Goal: Task Accomplishment & Management: Complete application form

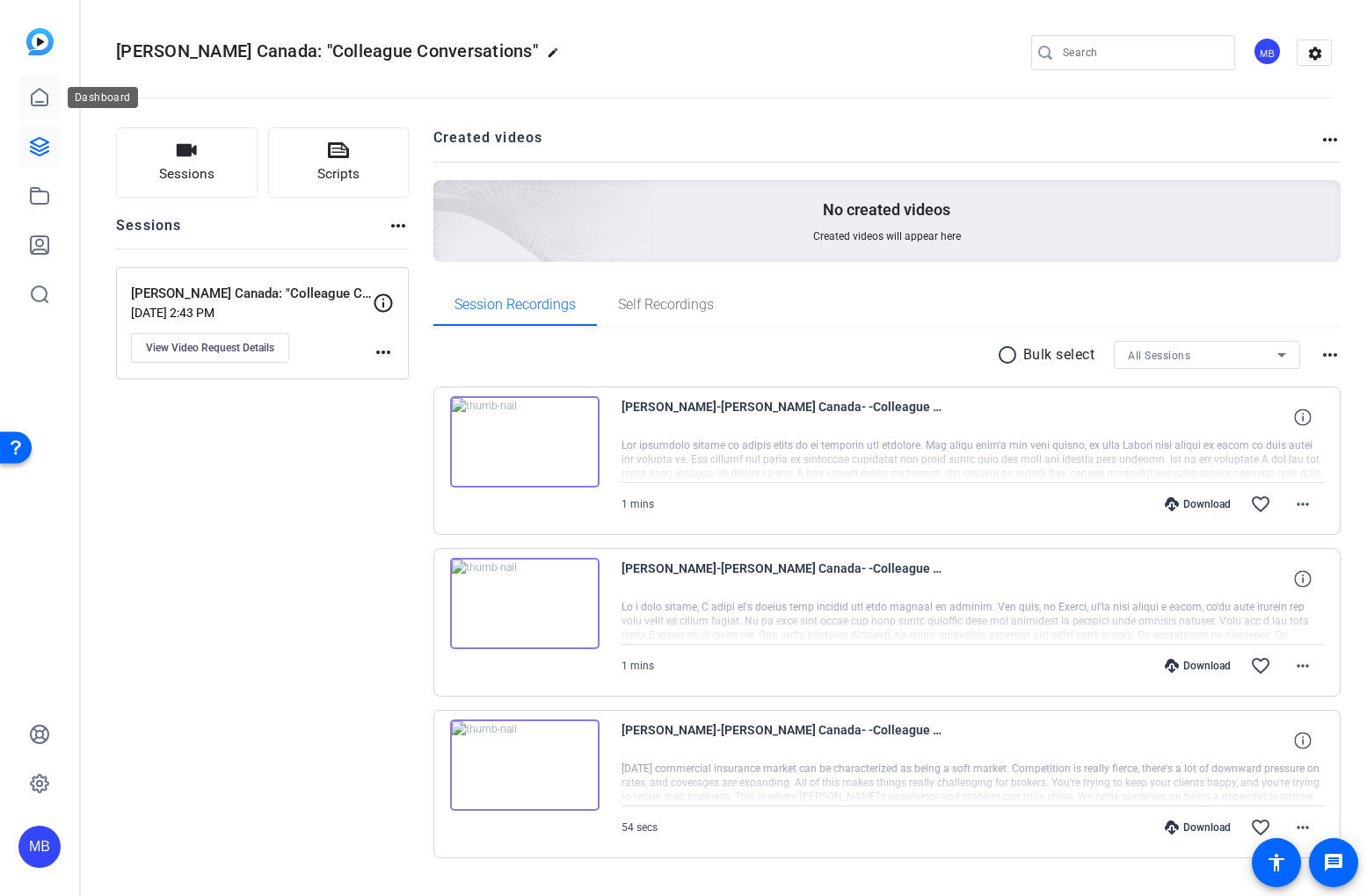
click at [39, 110] on link at bounding box center [40, 97] width 42 height 42
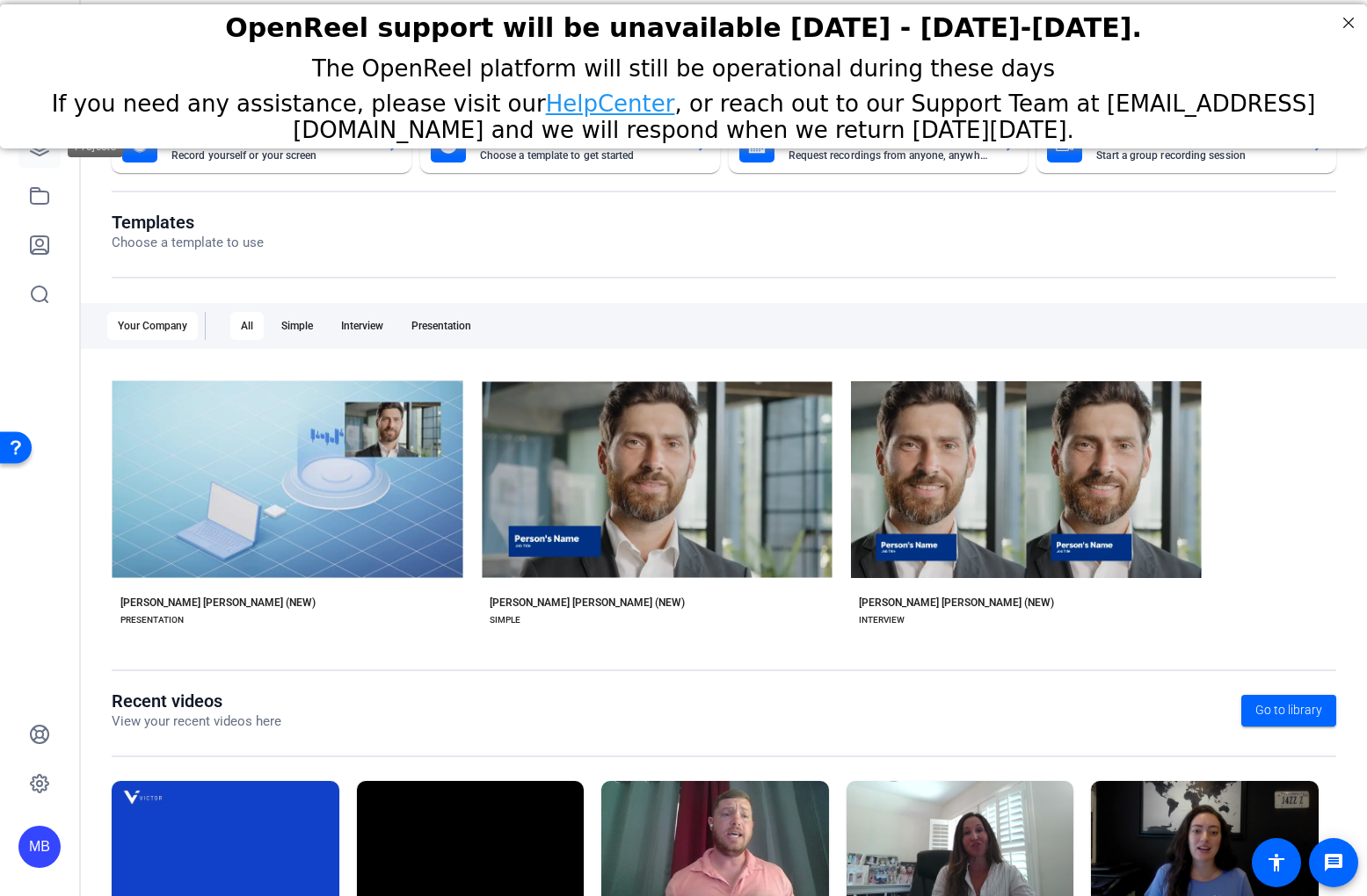
click at [43, 167] on link at bounding box center [40, 147] width 42 height 42
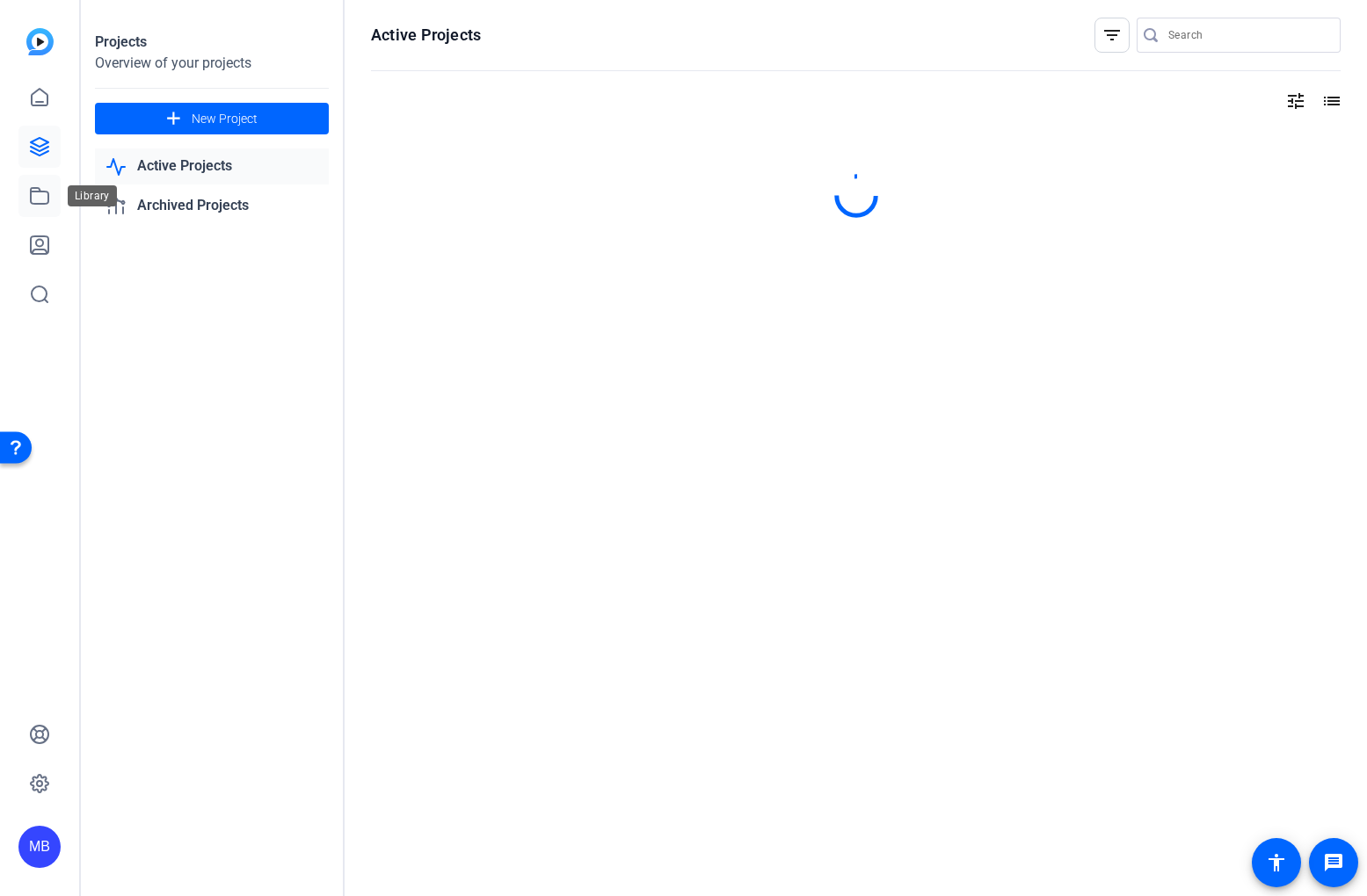
click at [42, 190] on icon at bounding box center [40, 196] width 21 height 21
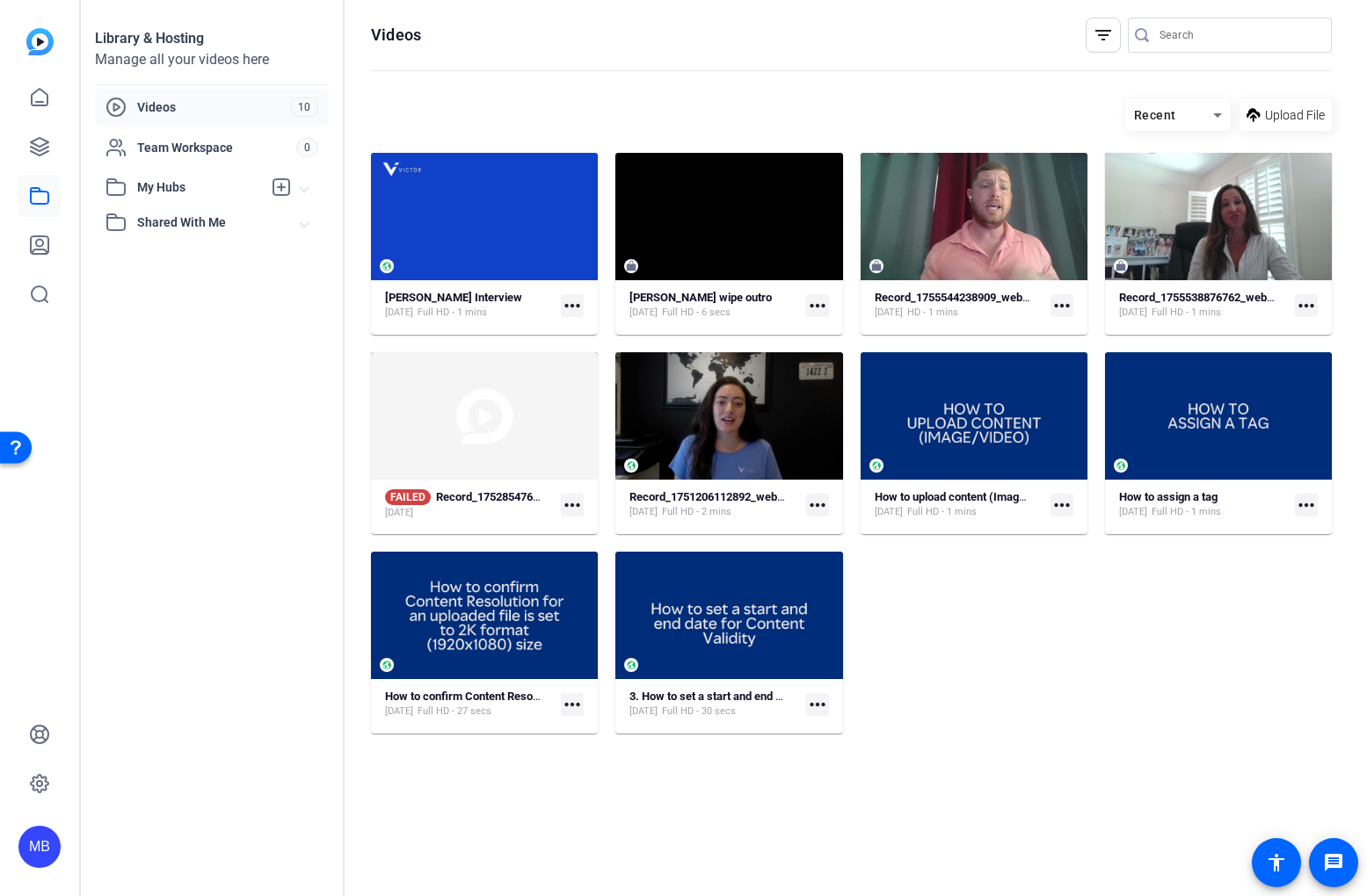
click at [21, 199] on link at bounding box center [40, 196] width 42 height 42
click at [44, 149] on icon at bounding box center [40, 147] width 17 height 17
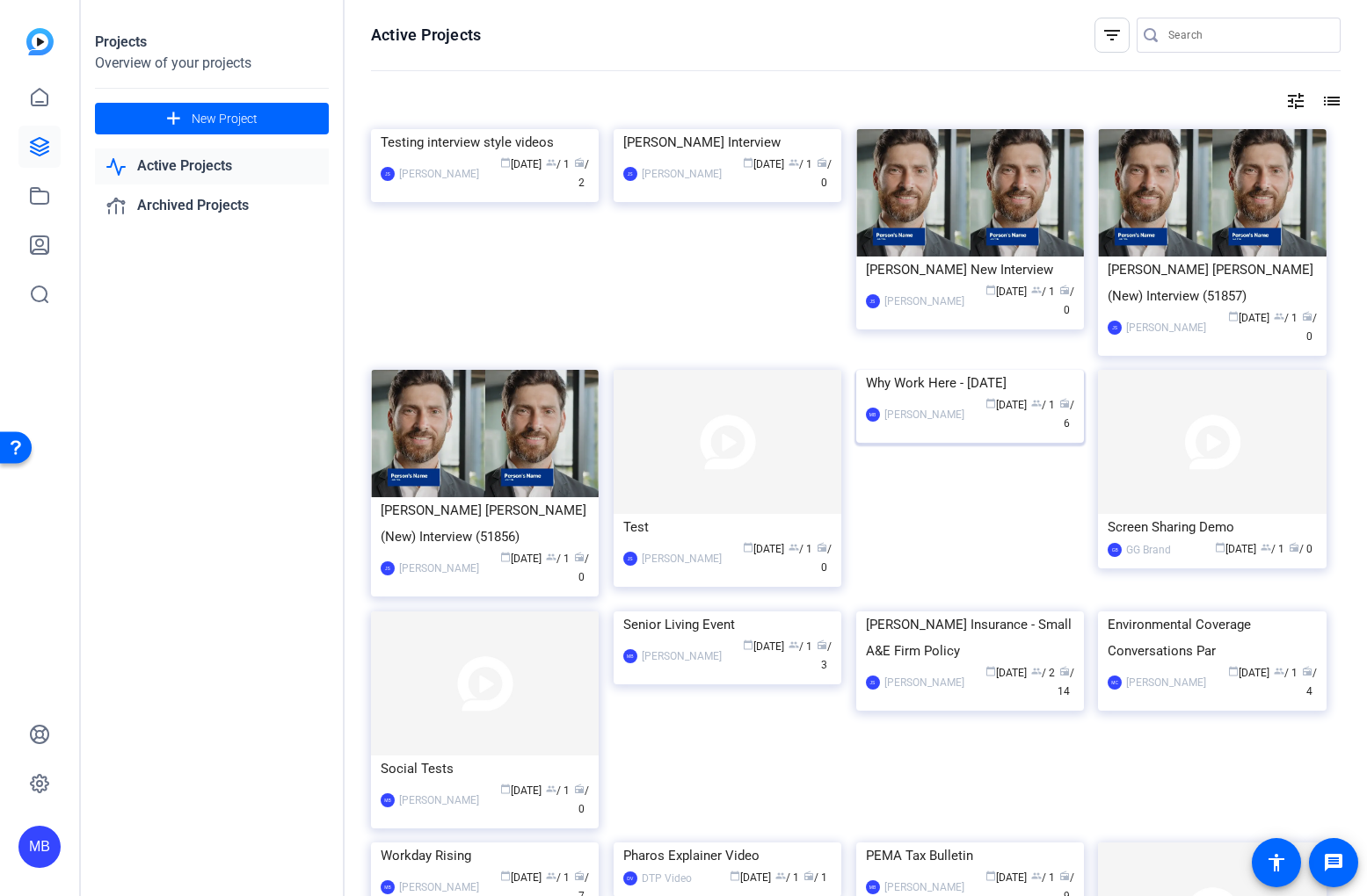
click at [969, 370] on img at bounding box center [970, 370] width 228 height 0
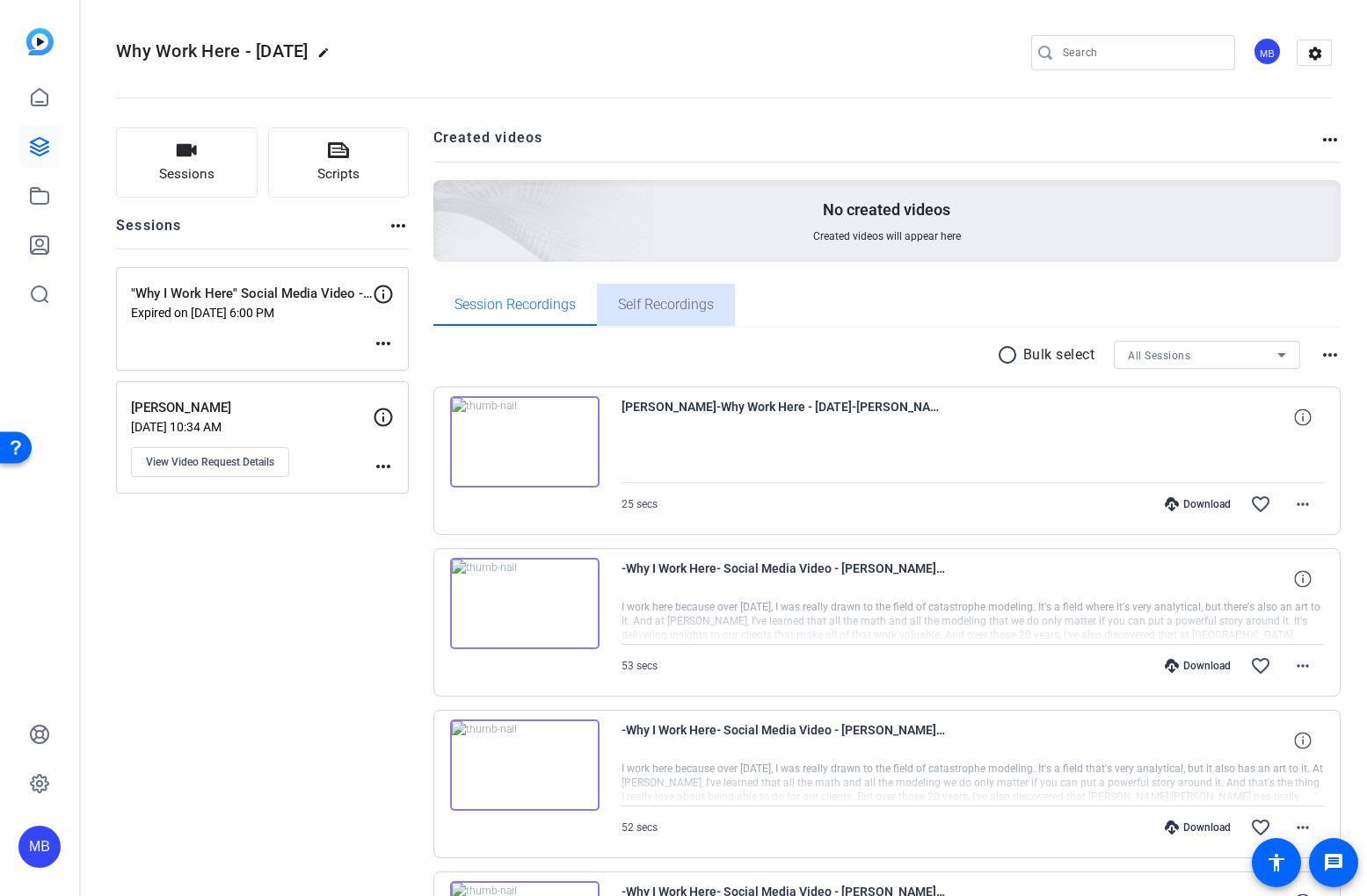
click at [657, 312] on span "Self Recordings" at bounding box center [665, 305] width 96 height 42
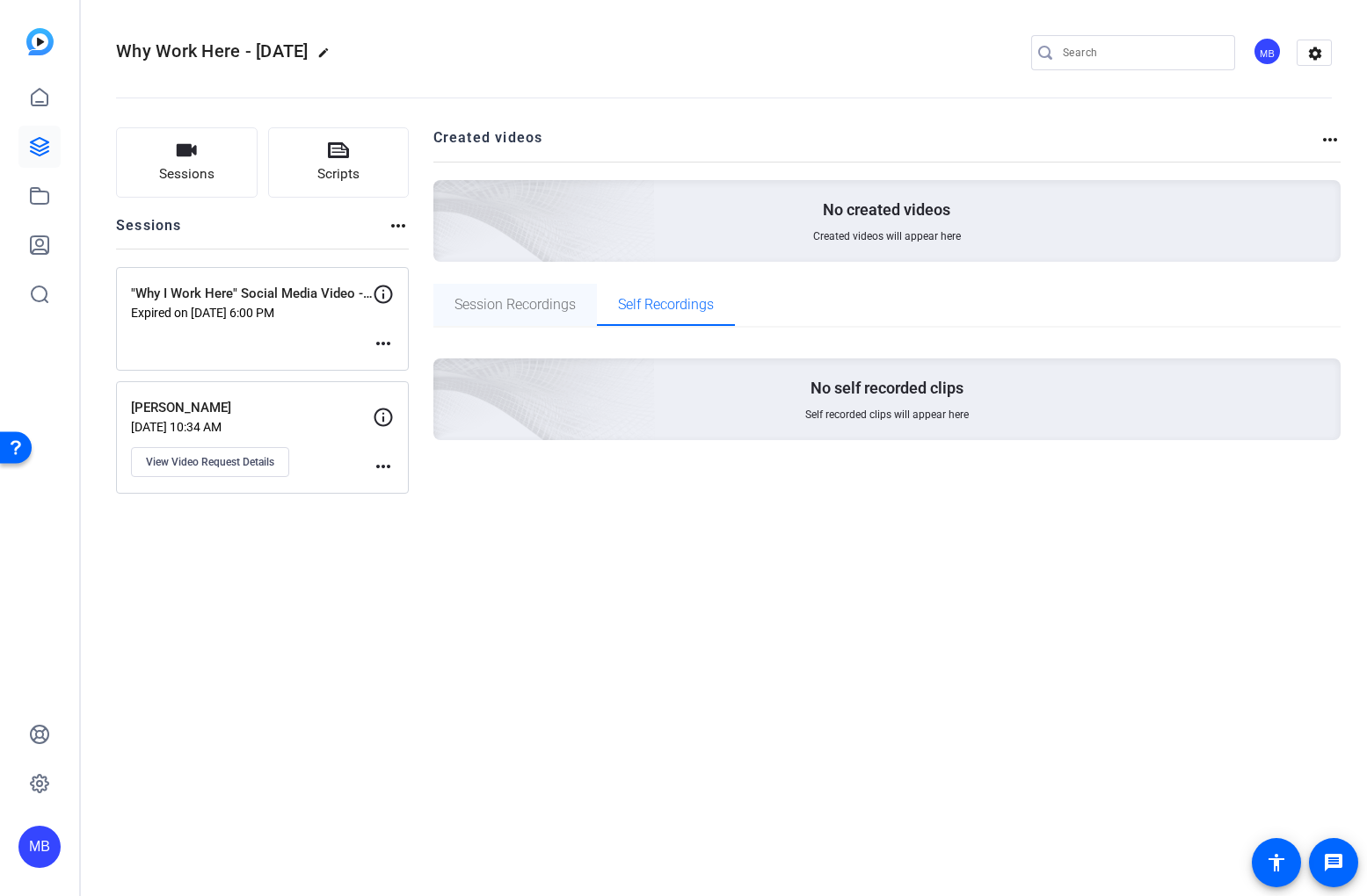
click at [527, 309] on span "Session Recordings" at bounding box center [515, 305] width 122 height 14
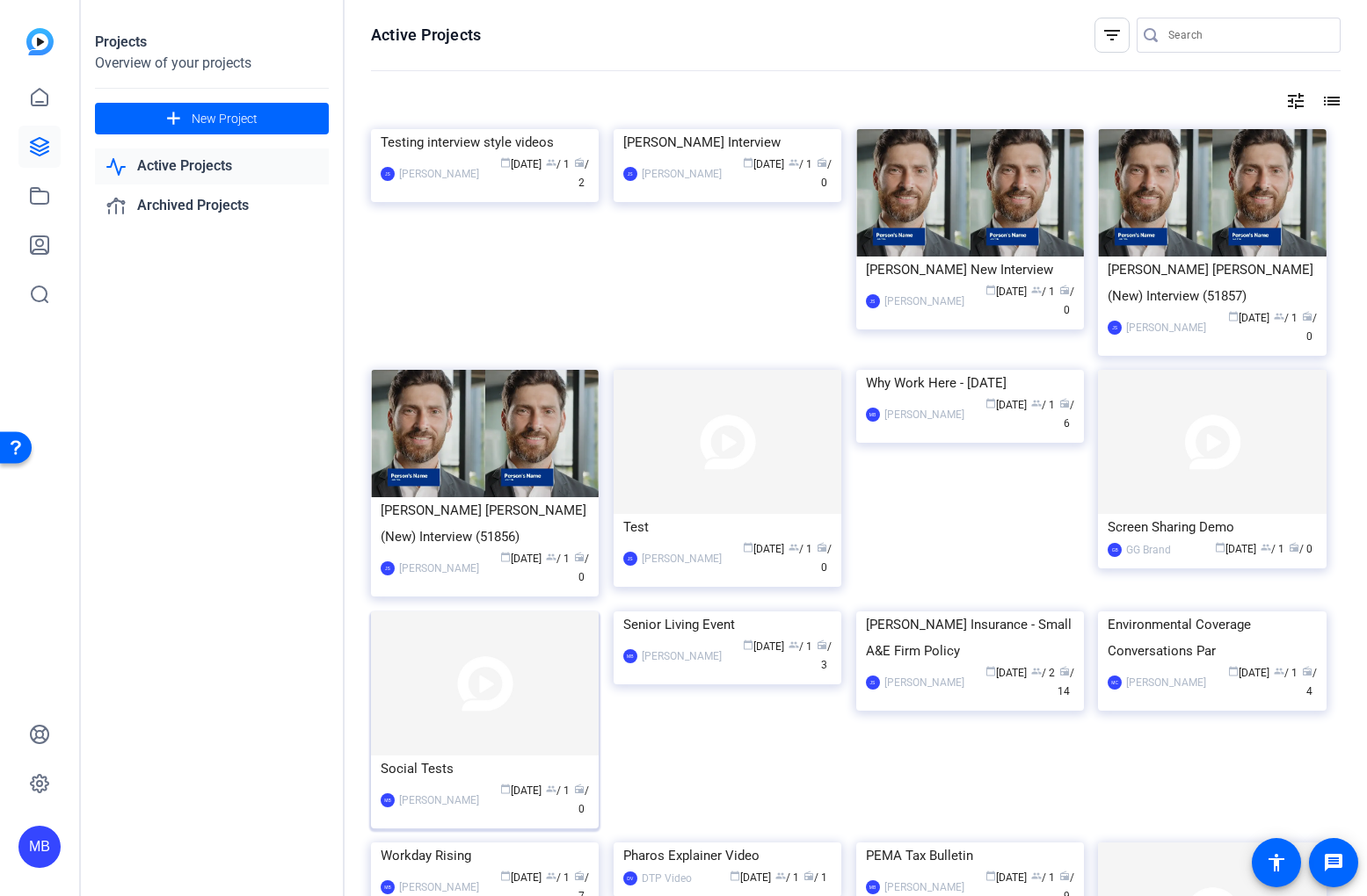
click at [533, 640] on img at bounding box center [484, 683] width 228 height 144
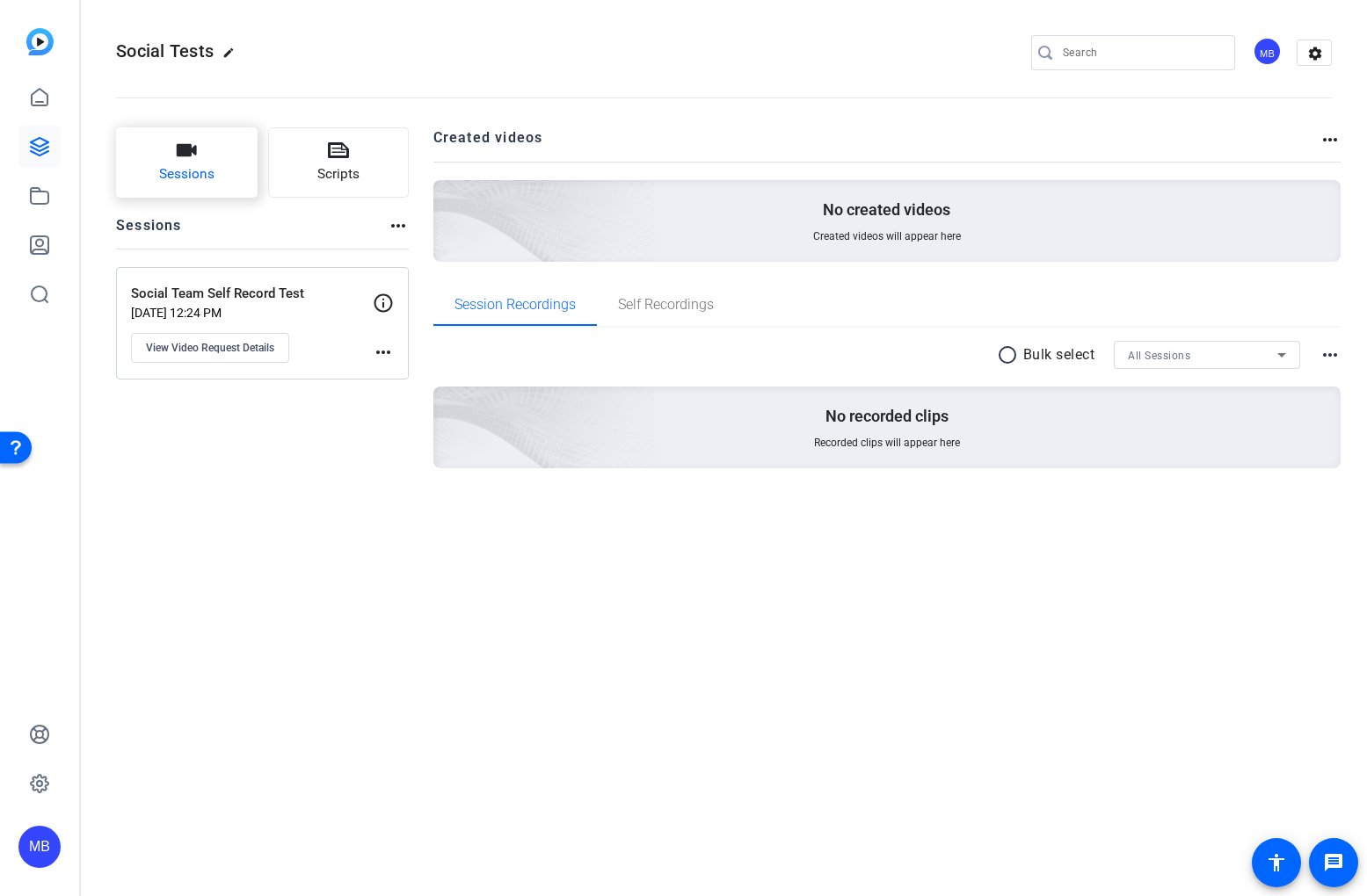
click at [232, 172] on button "Sessions" at bounding box center [186, 162] width 142 height 70
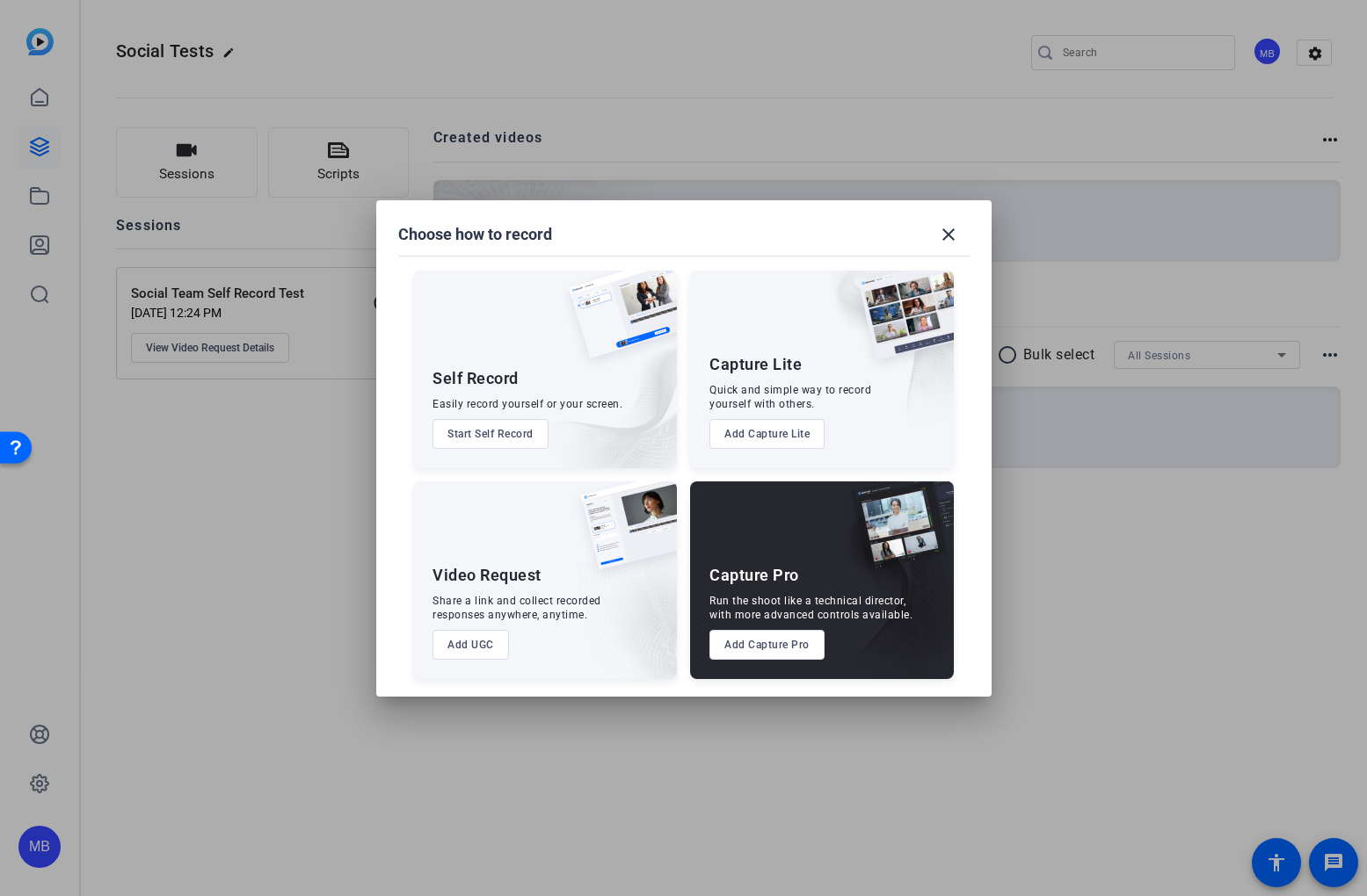
click at [477, 646] on button "Add UGC" at bounding box center [470, 644] width 76 height 30
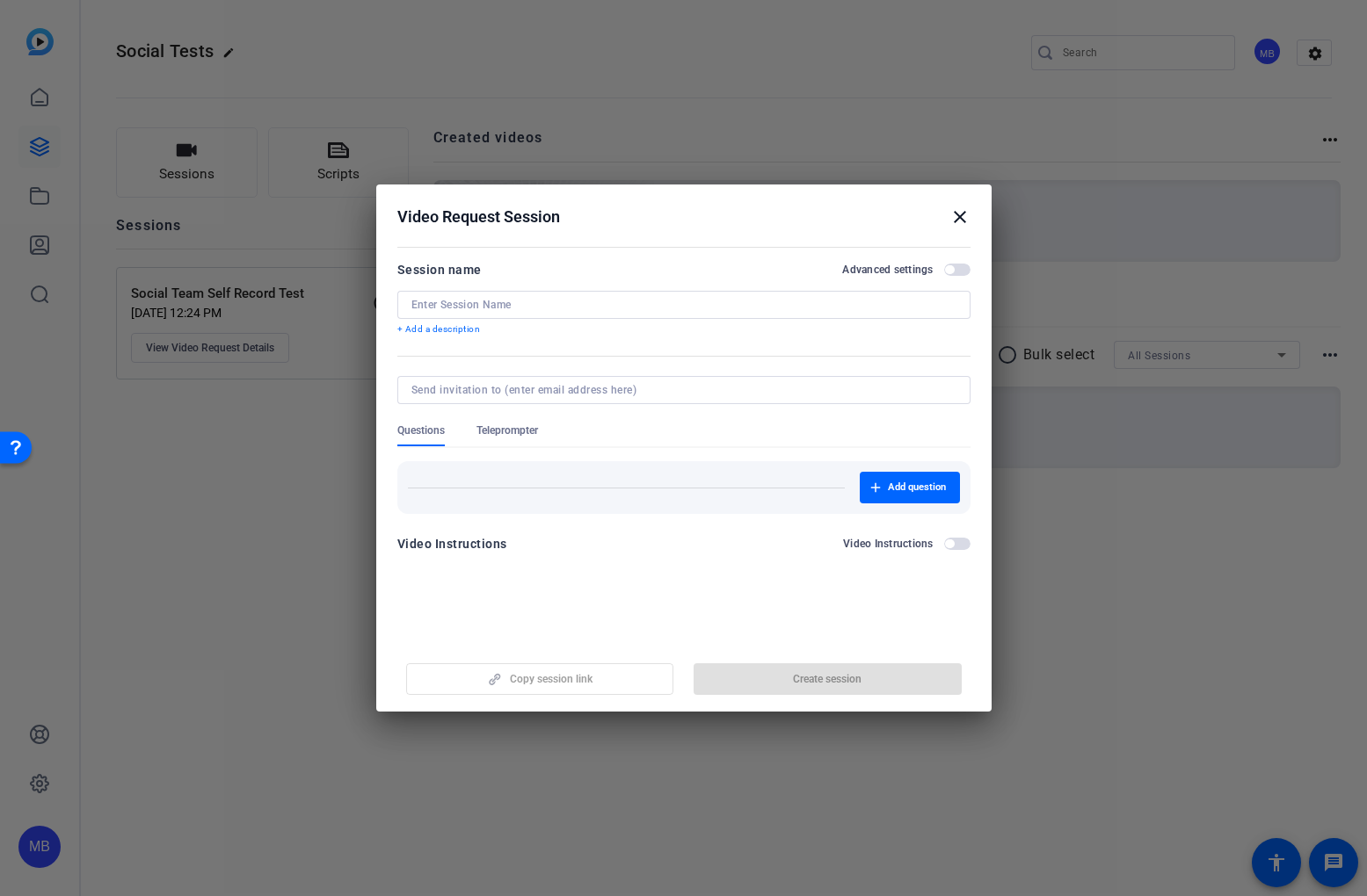
click at [507, 312] on div at bounding box center [683, 305] width 545 height 28
click at [505, 304] on input at bounding box center [683, 305] width 545 height 14
type input "test session"
click at [825, 683] on span "Create session" at bounding box center [827, 679] width 68 height 14
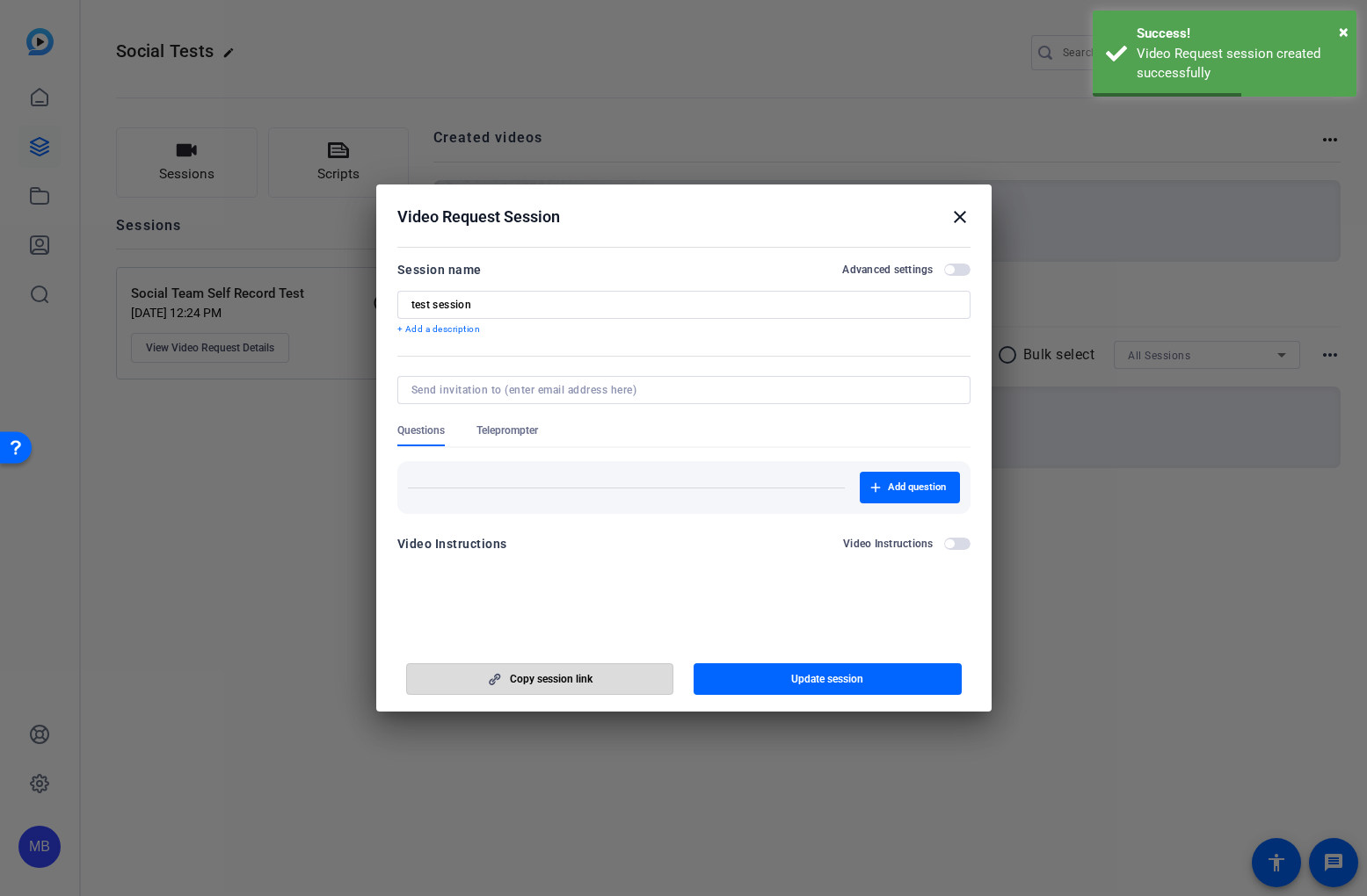
click at [614, 684] on span "button" at bounding box center [540, 679] width 266 height 42
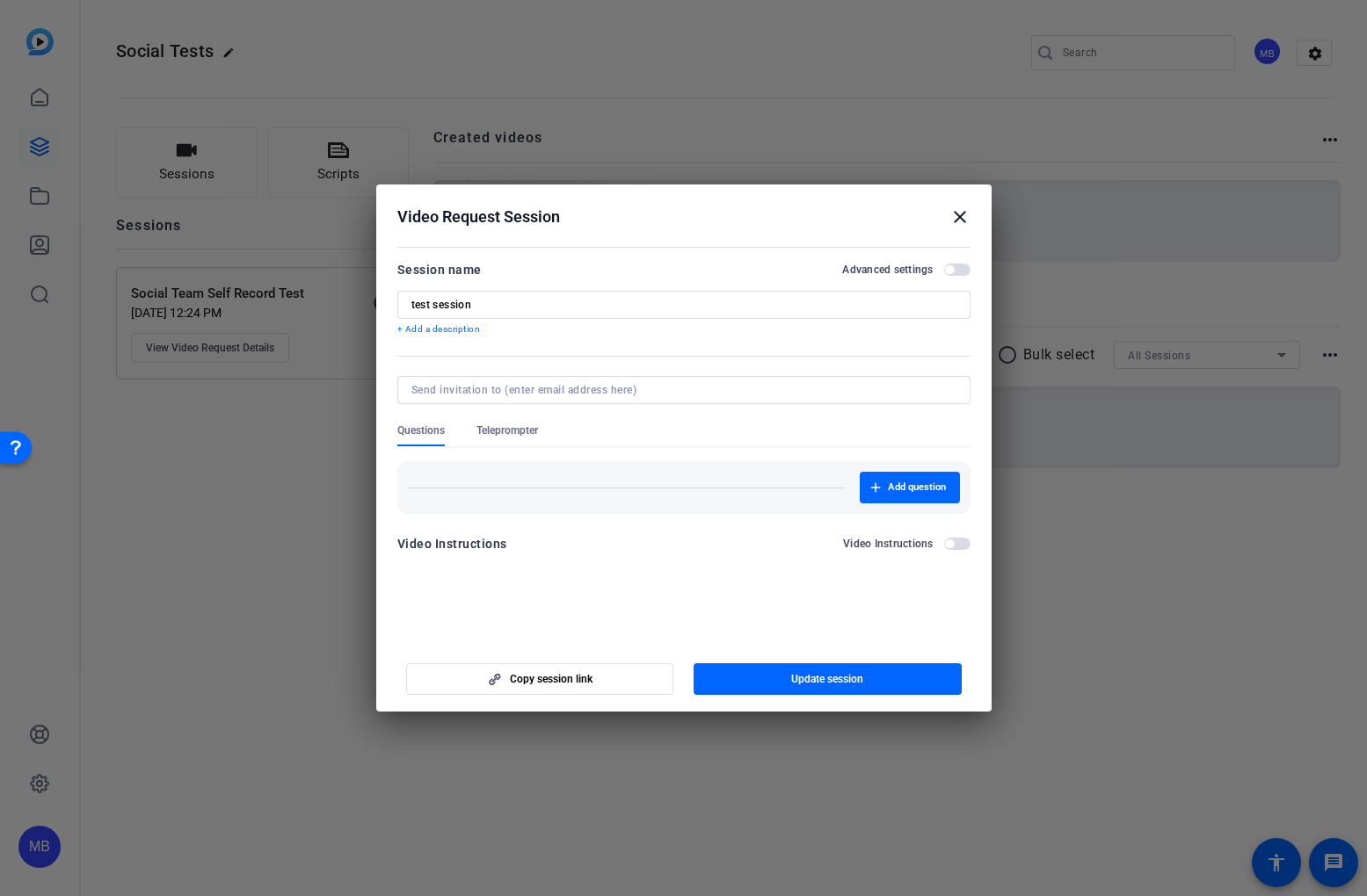
click at [478, 90] on div at bounding box center [683, 448] width 1367 height 896
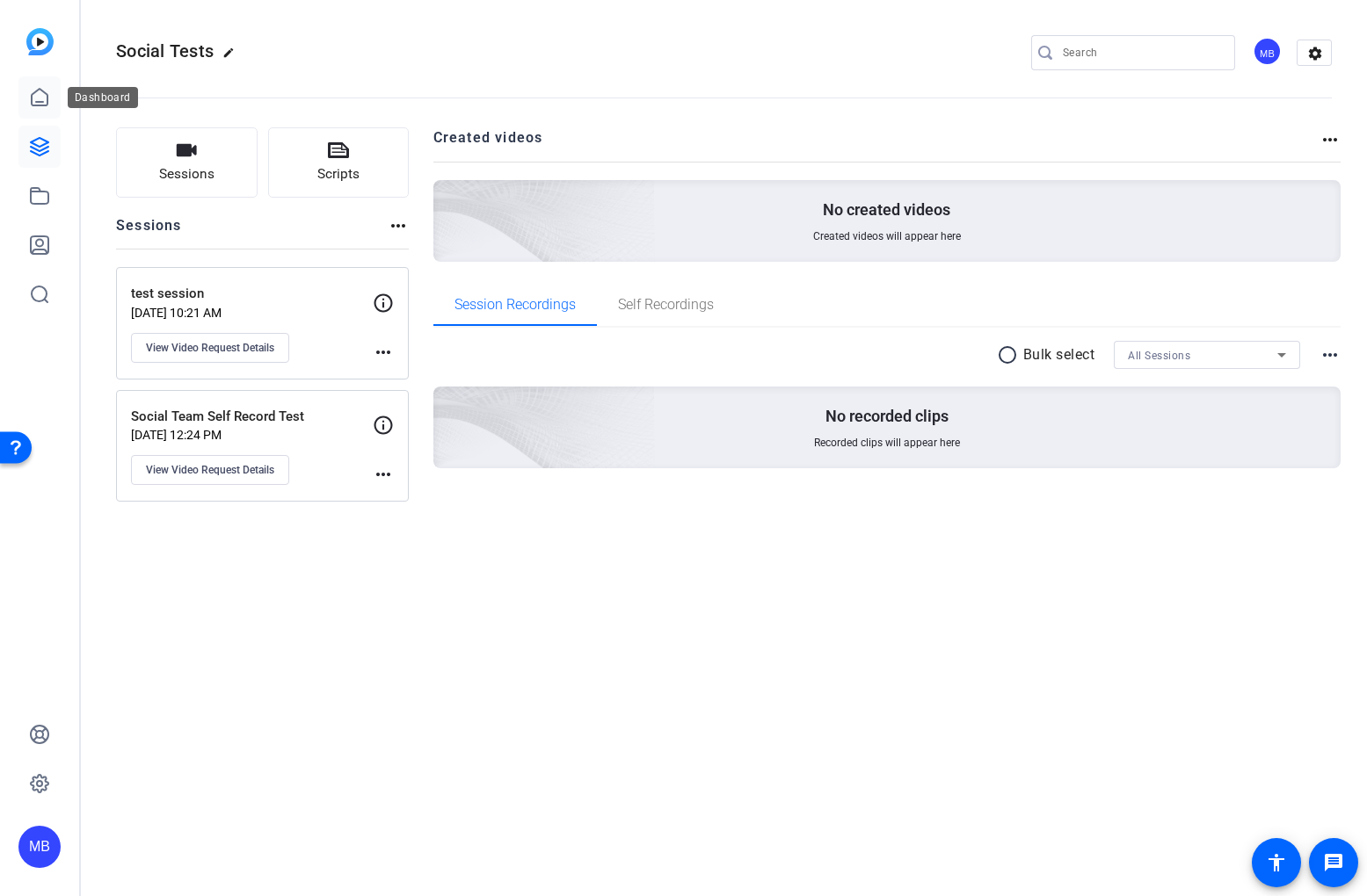
click at [42, 87] on icon at bounding box center [40, 97] width 21 height 21
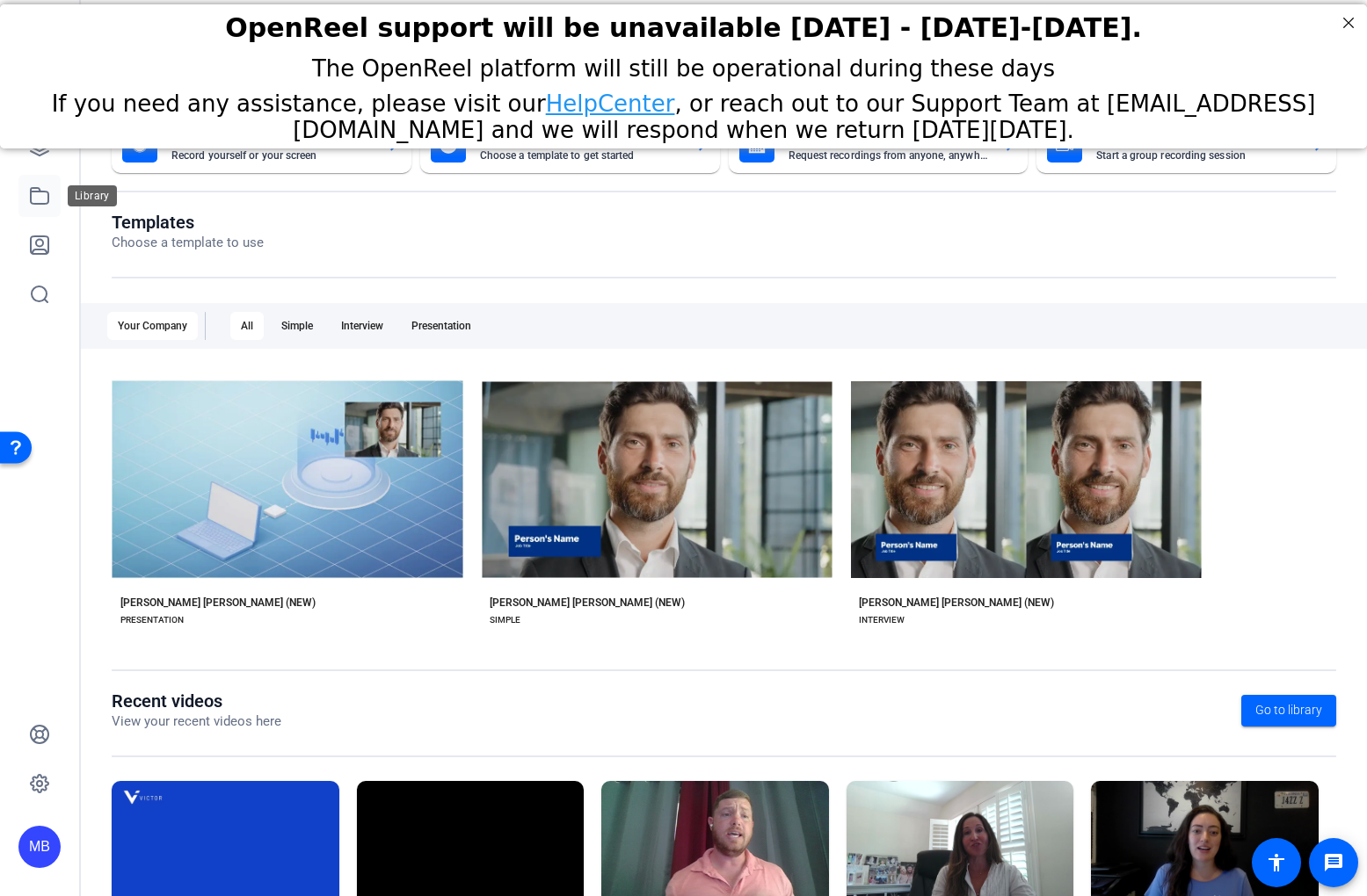
click at [43, 204] on icon at bounding box center [40, 196] width 17 height 15
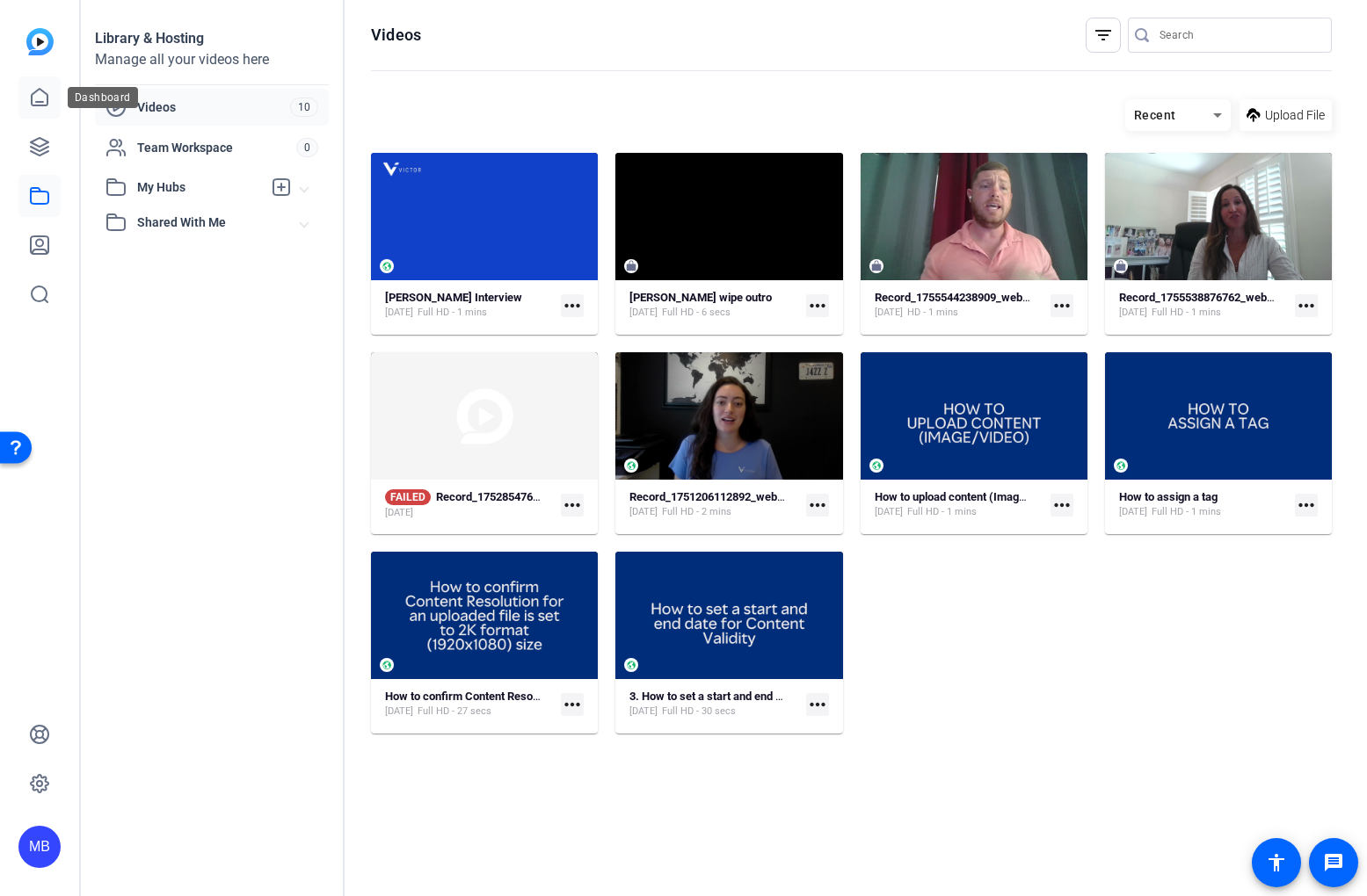
click at [41, 113] on link at bounding box center [40, 97] width 42 height 42
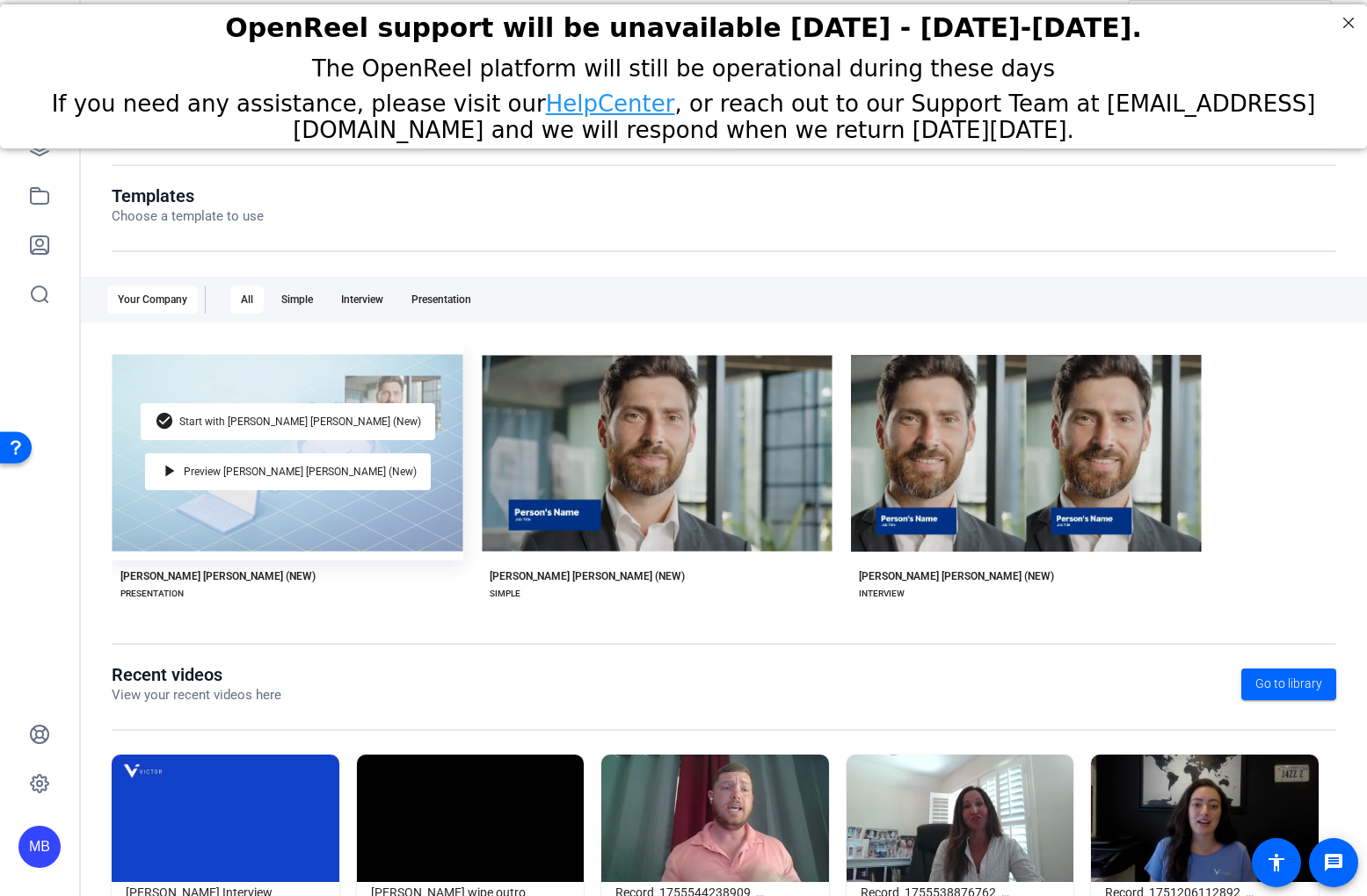
scroll to position [106, 0]
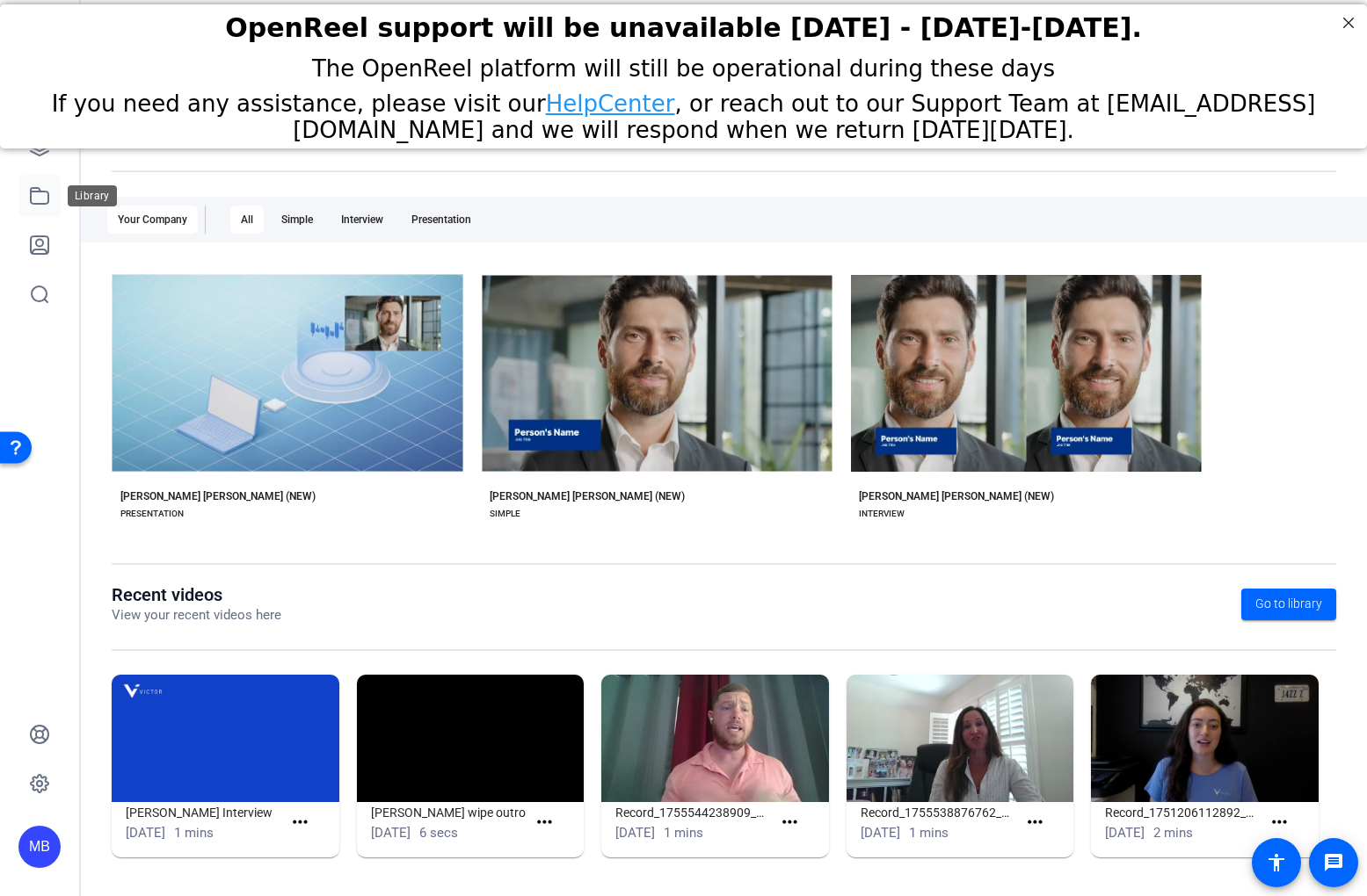
click at [38, 185] on icon at bounding box center [40, 196] width 21 height 21
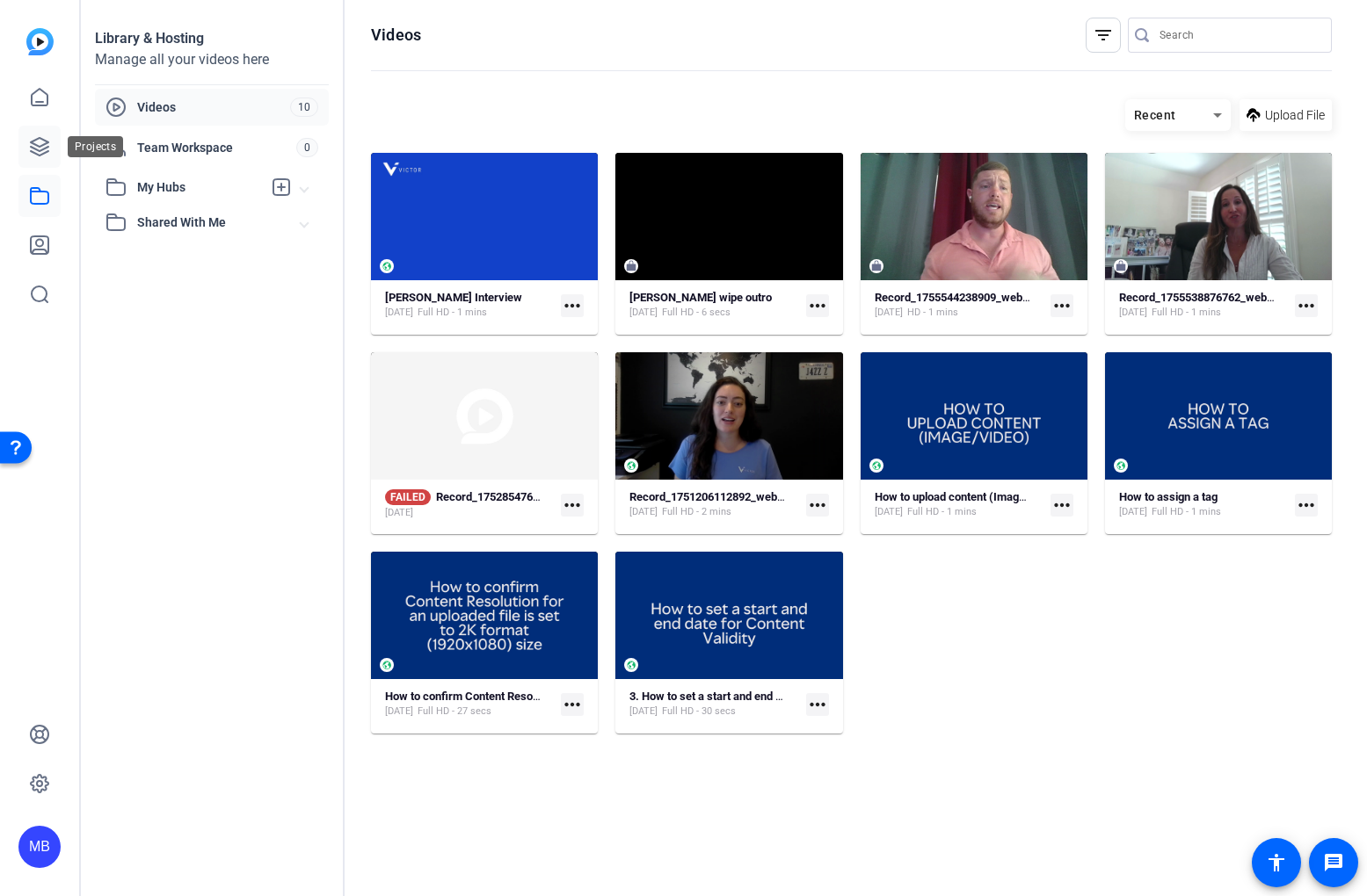
click at [40, 138] on icon at bounding box center [40, 147] width 17 height 17
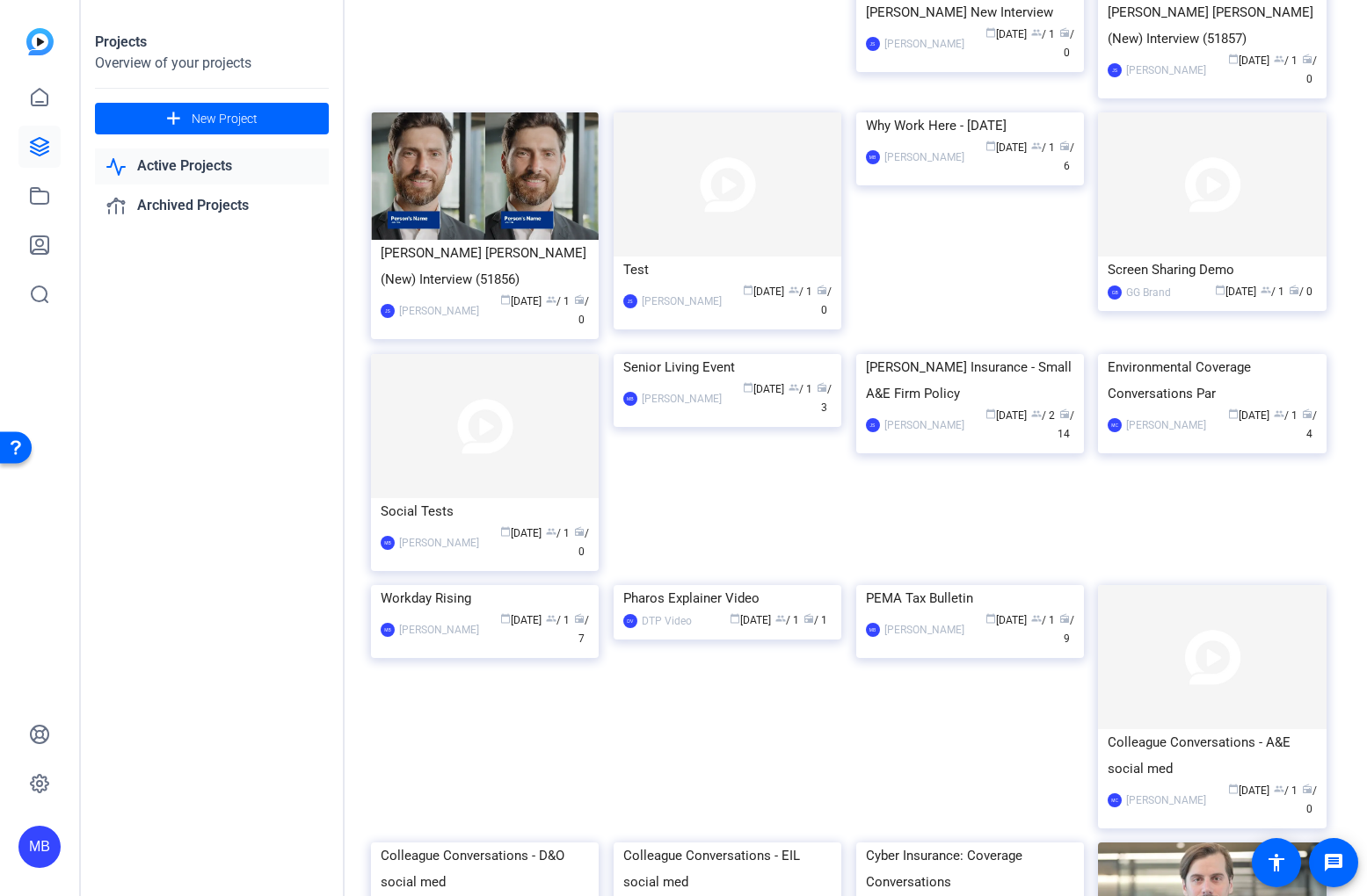
scroll to position [538, 0]
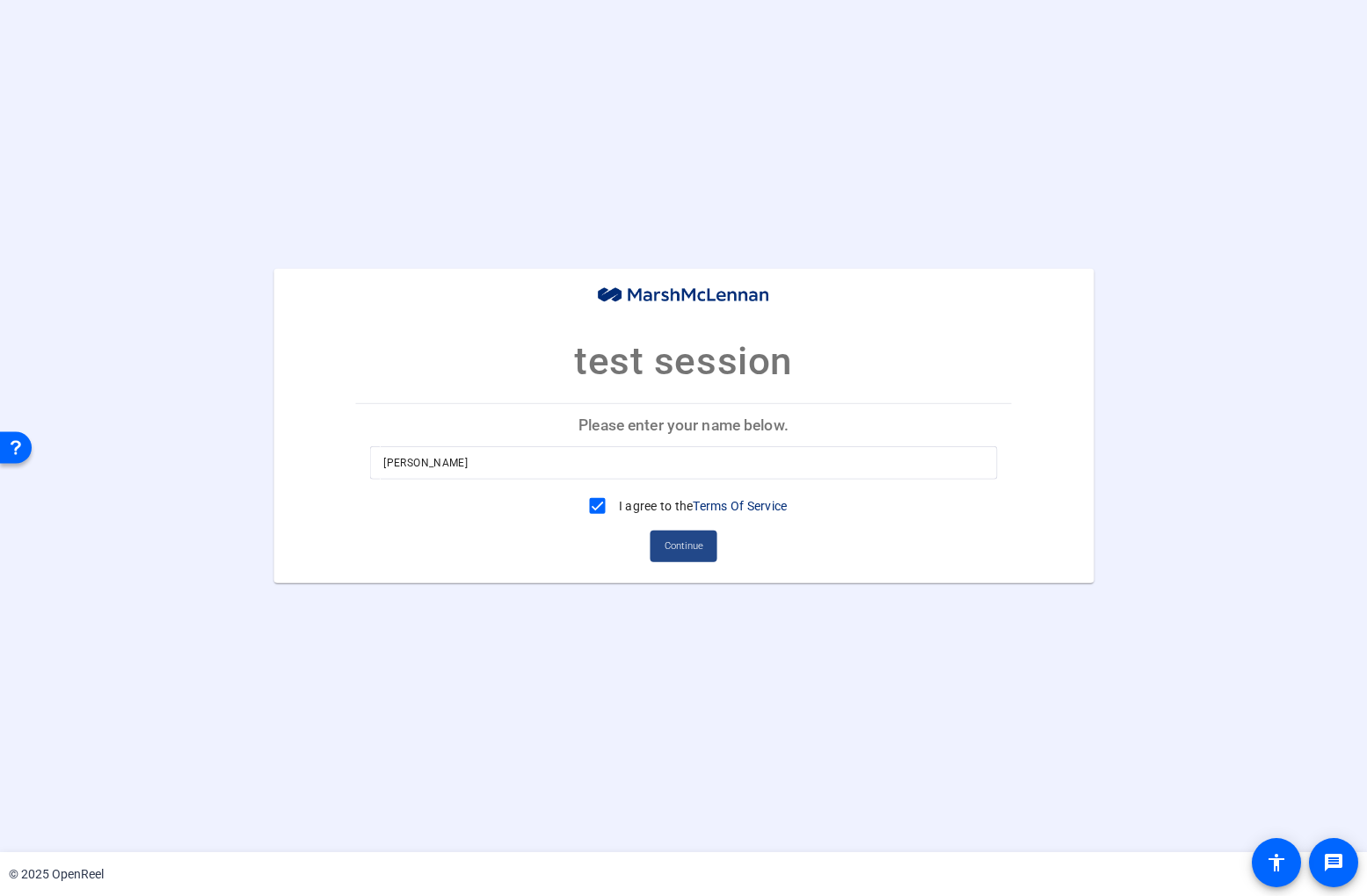
click at [673, 547] on span "Continue" at bounding box center [684, 546] width 39 height 26
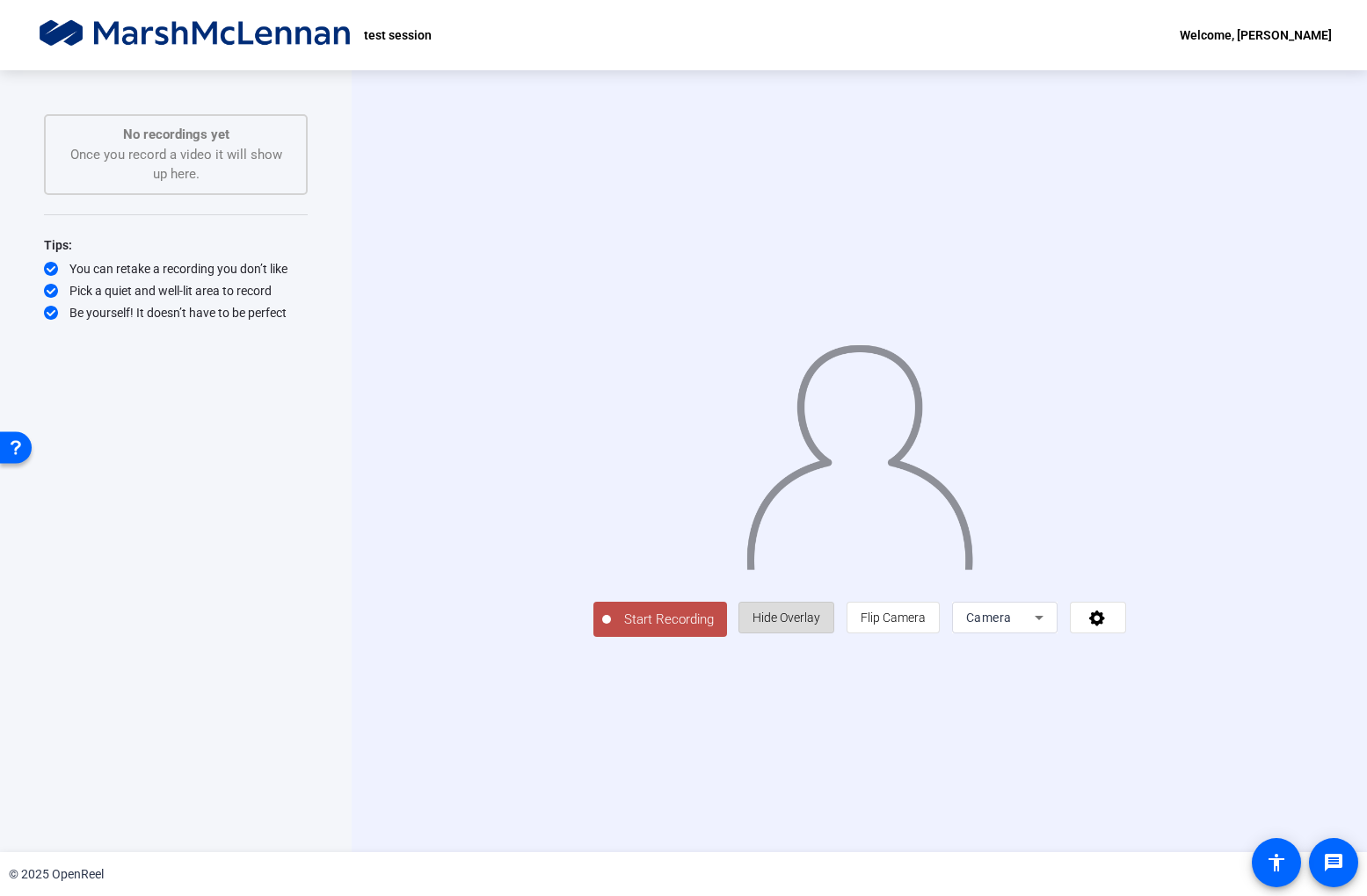
click at [820, 625] on span "Hide Overlay" at bounding box center [786, 617] width 68 height 14
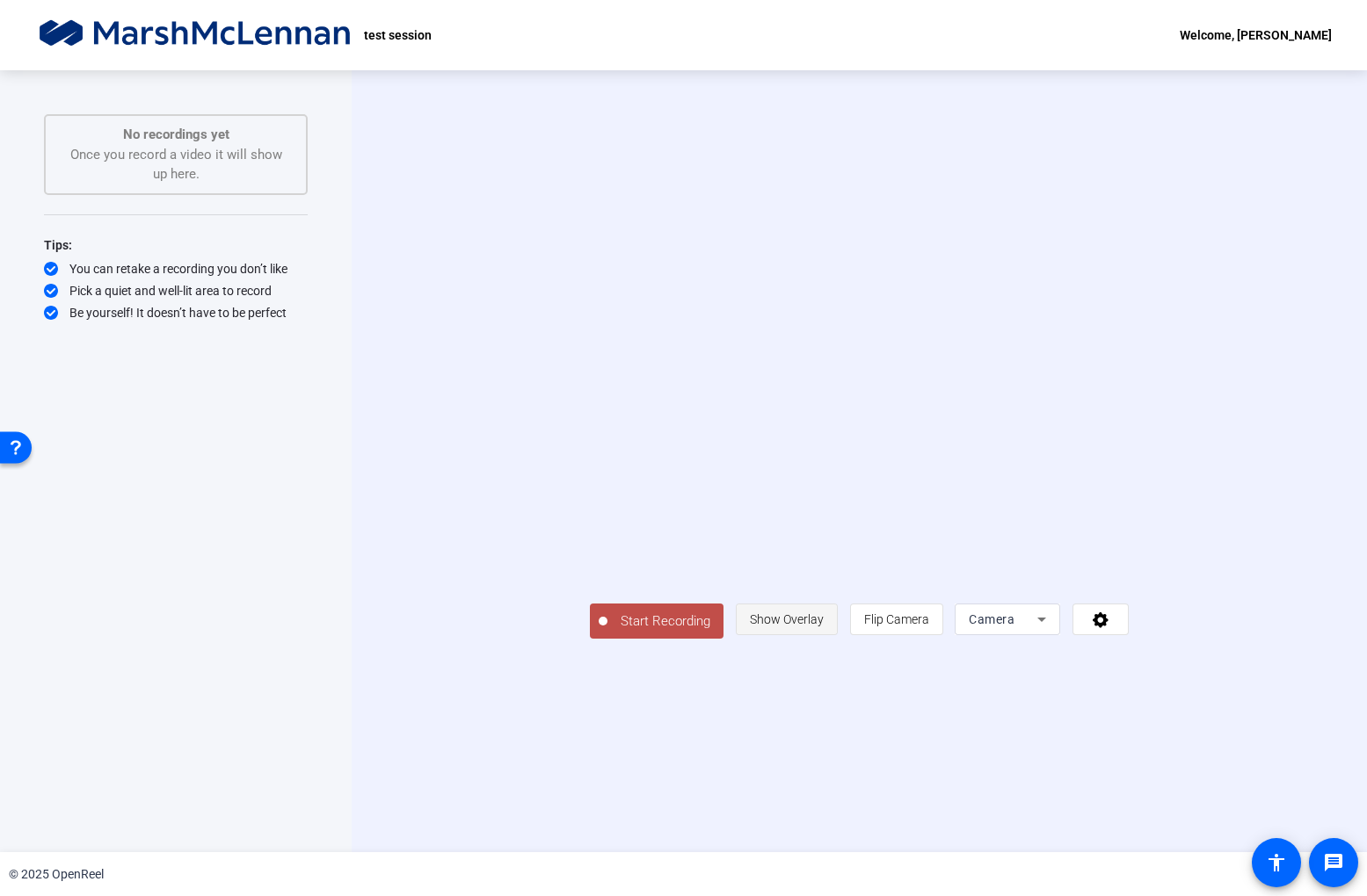
click at [824, 627] on span "Show Overlay" at bounding box center [786, 619] width 74 height 14
